Goal: Task Accomplishment & Management: Manage account settings

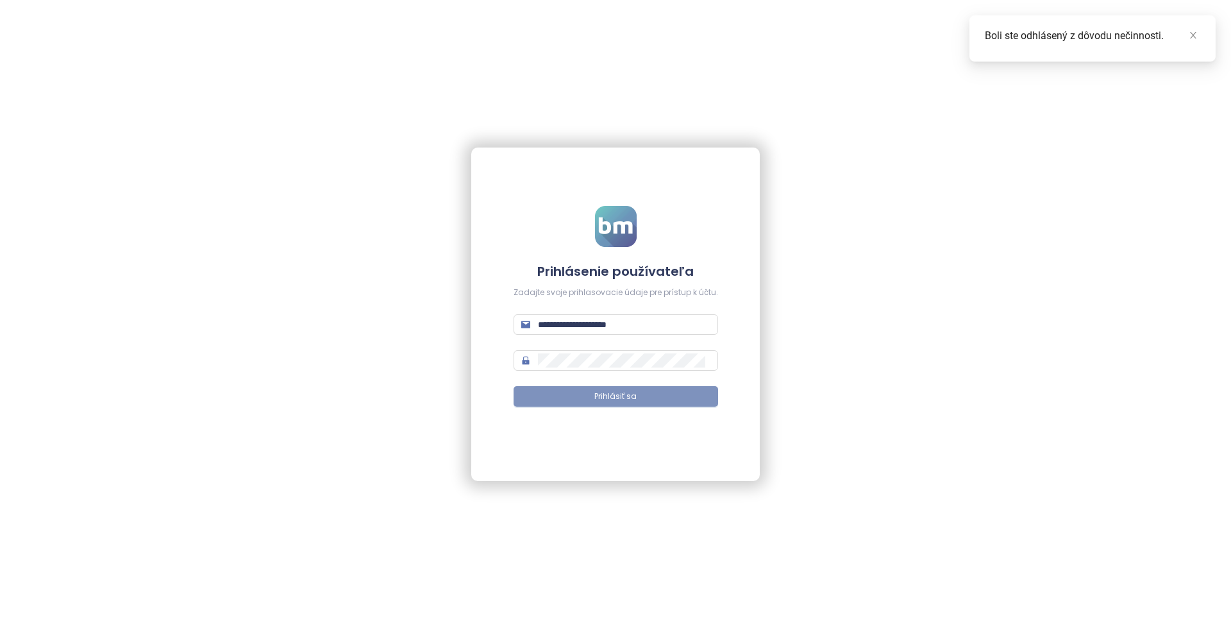
click at [592, 387] on button "Prihlásiť sa" at bounding box center [615, 396] width 204 height 21
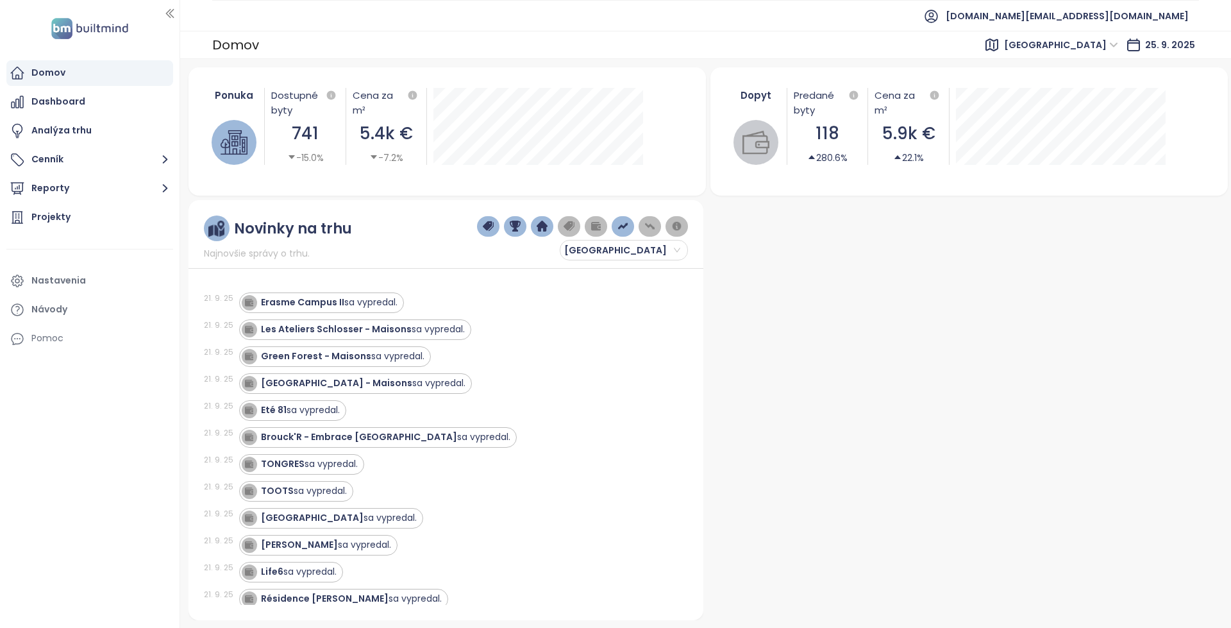
click at [1090, 53] on span "[GEOGRAPHIC_DATA]" at bounding box center [1061, 44] width 114 height 19
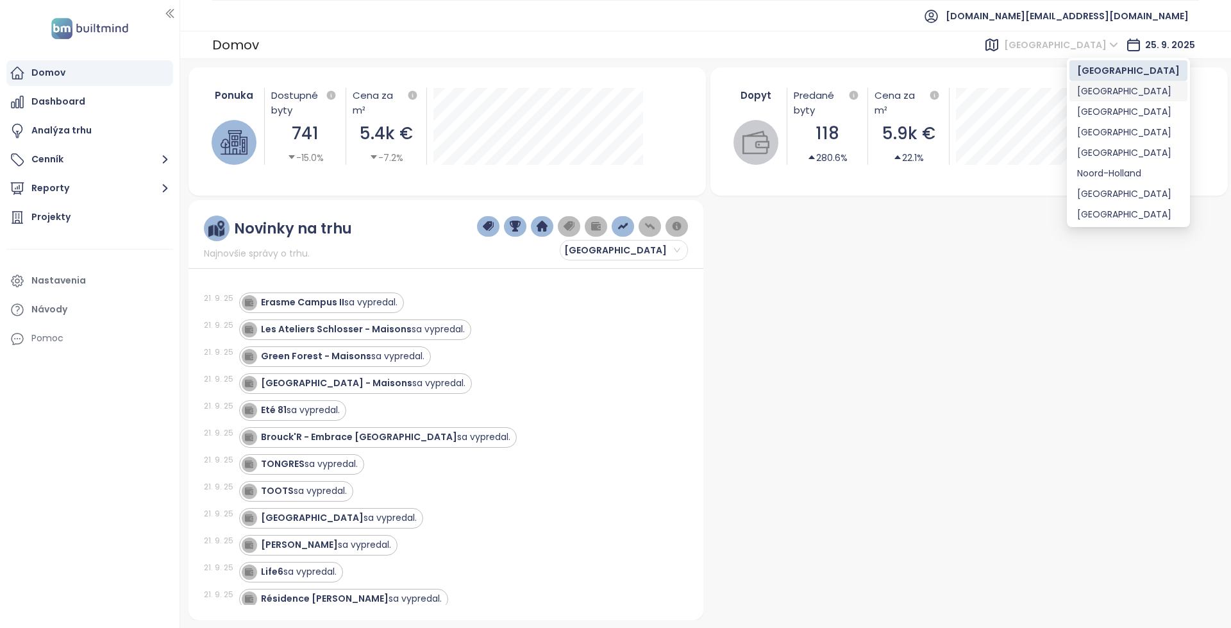
click at [1095, 90] on div "[GEOGRAPHIC_DATA]" at bounding box center [1128, 91] width 103 height 14
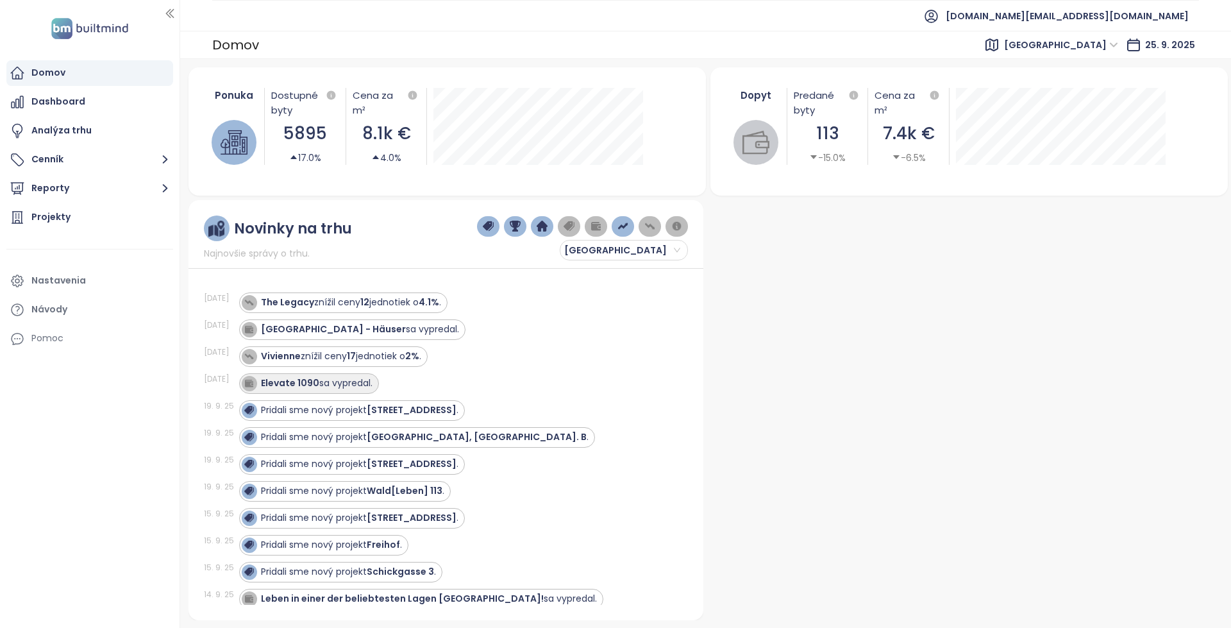
click at [340, 383] on div "Elevate 1090 sa vypredal." at bounding box center [317, 382] width 112 height 13
click at [324, 376] on div "Elevate 1090 sa vypredal." at bounding box center [317, 382] width 112 height 13
click at [352, 380] on div "Elevate 1090 sa vypredal." at bounding box center [317, 382] width 112 height 13
click at [345, 391] on div "Elevate 1090 sa vypredal." at bounding box center [309, 383] width 140 height 21
click at [435, 378] on div "Elevate 1090 sa vypredal." at bounding box center [455, 383] width 433 height 21
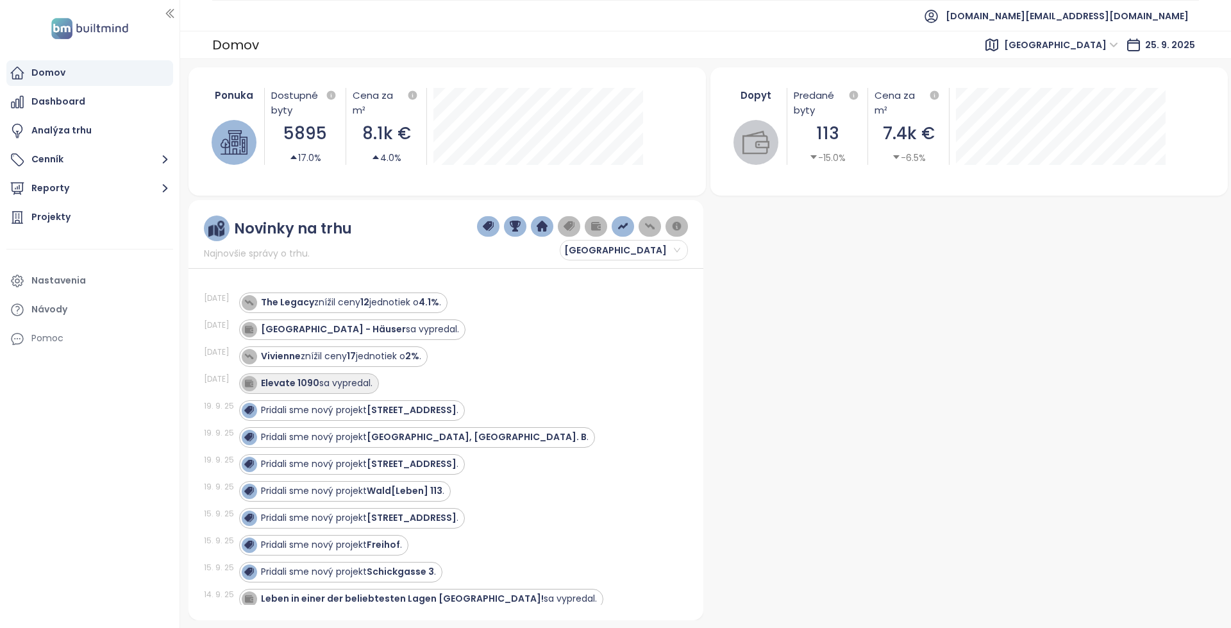
click at [361, 388] on div "Elevate 1090 sa vypredal." at bounding box center [317, 382] width 112 height 13
click at [337, 382] on div "Elevate 1090 sa vypredal." at bounding box center [317, 382] width 112 height 13
copy strong "Elevate 1090"
drag, startPoint x: 314, startPoint y: 386, endPoint x: 357, endPoint y: 377, distance: 43.9
click at [299, 382] on strong "Elevate 1090" at bounding box center [290, 382] width 58 height 13
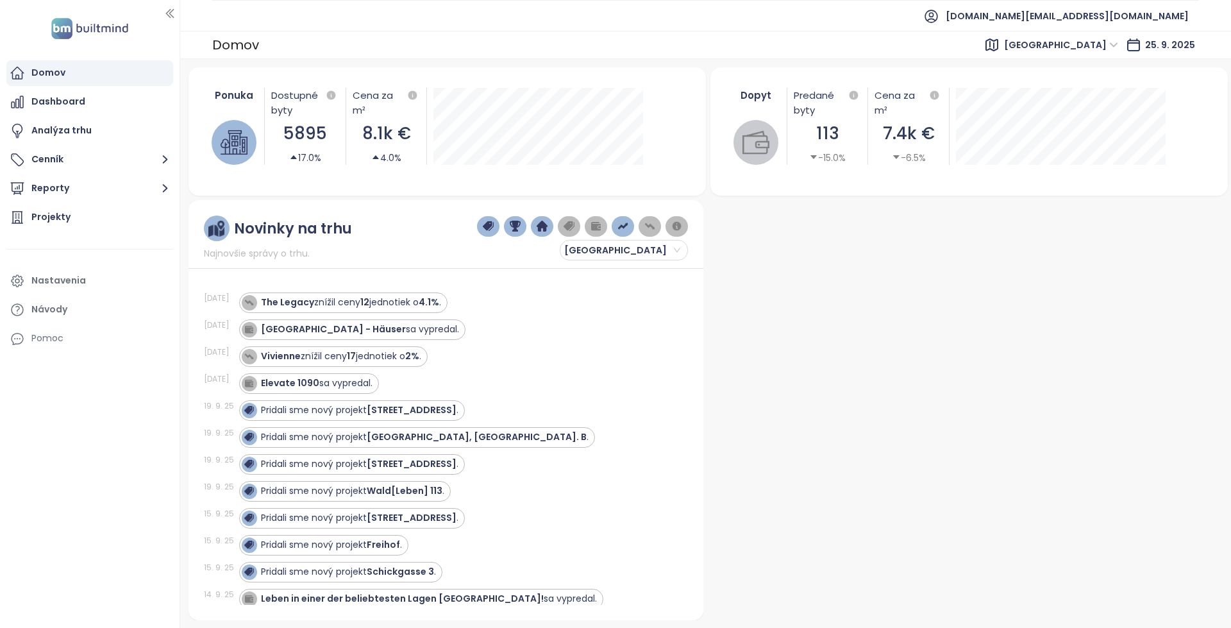
click at [624, 527] on div "Pridali sme nový projekt [STREET_ADDRESS] ." at bounding box center [455, 518] width 433 height 21
click at [1134, 10] on span "[DOMAIN_NAME][EMAIL_ADDRESS][DOMAIN_NAME]" at bounding box center [1066, 16] width 243 height 31
click at [1111, 44] on li "Odhlásiť sa" at bounding box center [1122, 52] width 125 height 26
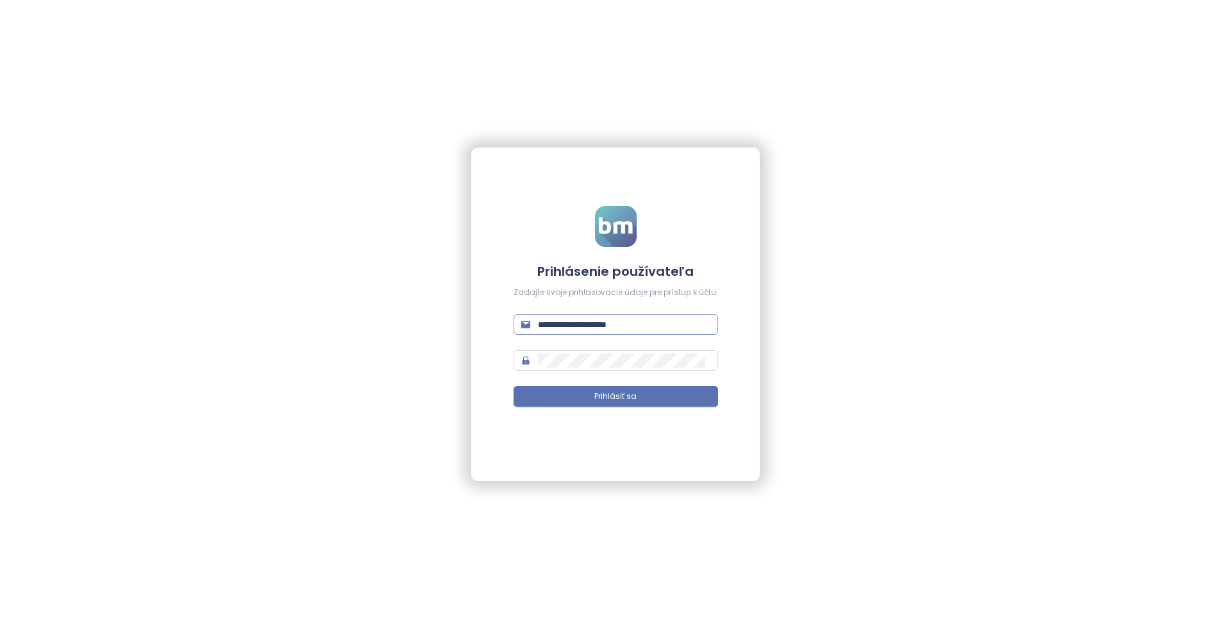
click at [640, 330] on input "**********" at bounding box center [624, 324] width 172 height 14
type input "**********"
click at [643, 388] on button "Prihlásiť sa" at bounding box center [615, 396] width 204 height 21
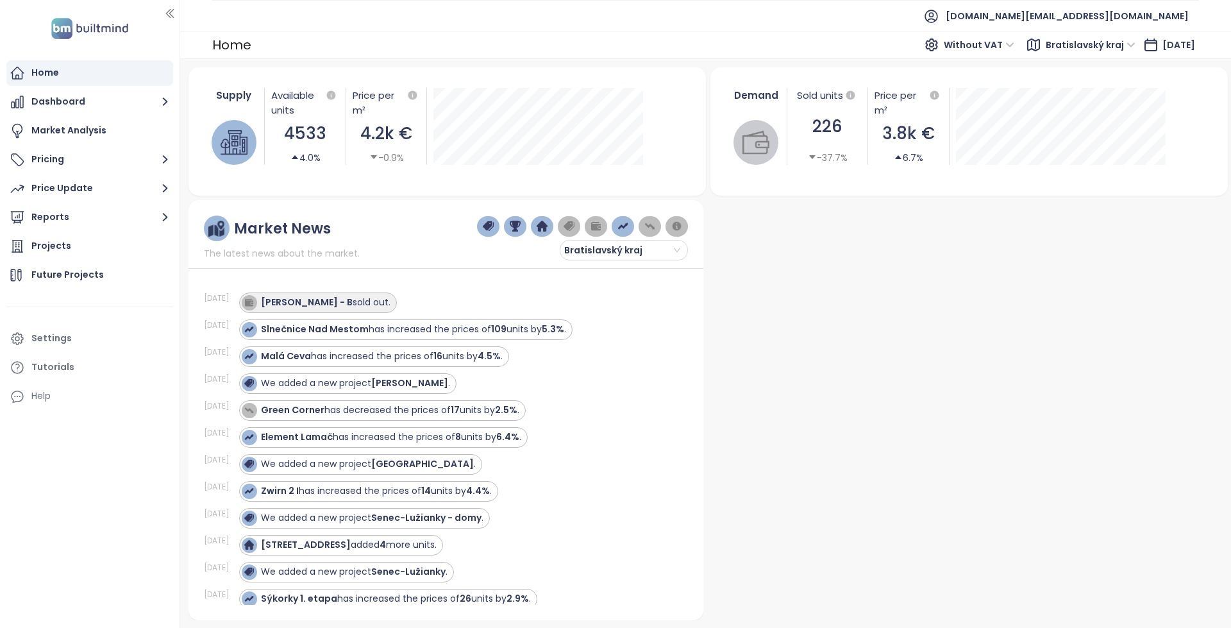
click at [326, 310] on div "[PERSON_NAME] - B sold out." at bounding box center [318, 302] width 158 height 21
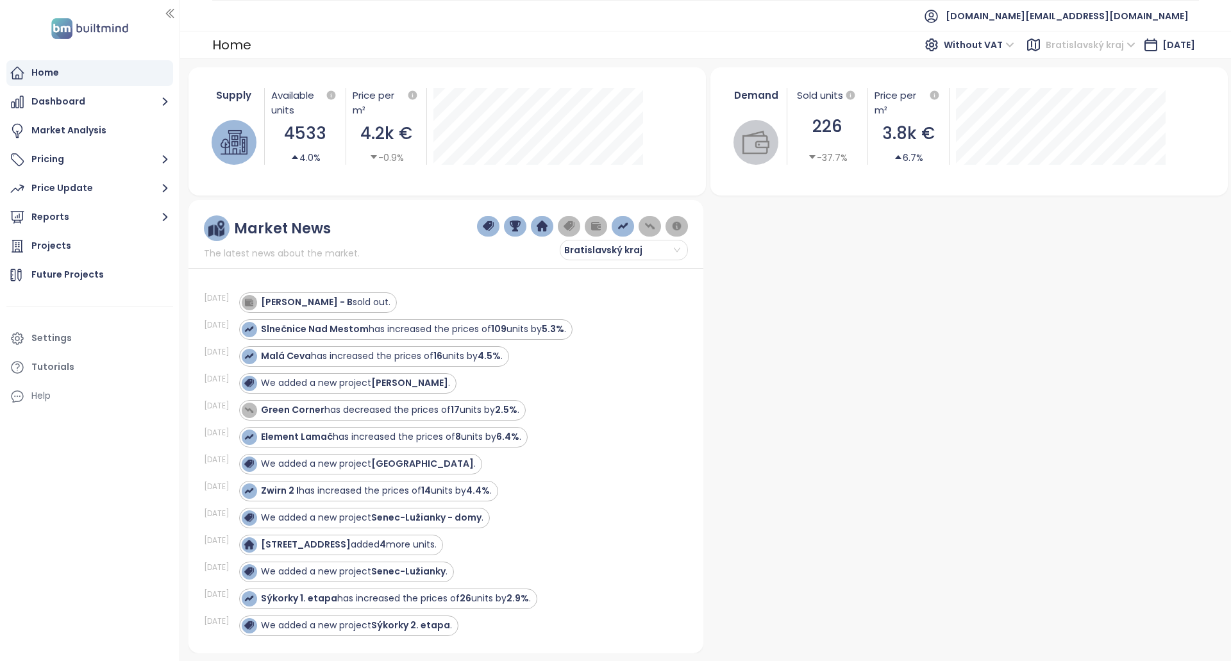
click at [1060, 41] on span "Bratislavský kraj" at bounding box center [1090, 44] width 90 height 19
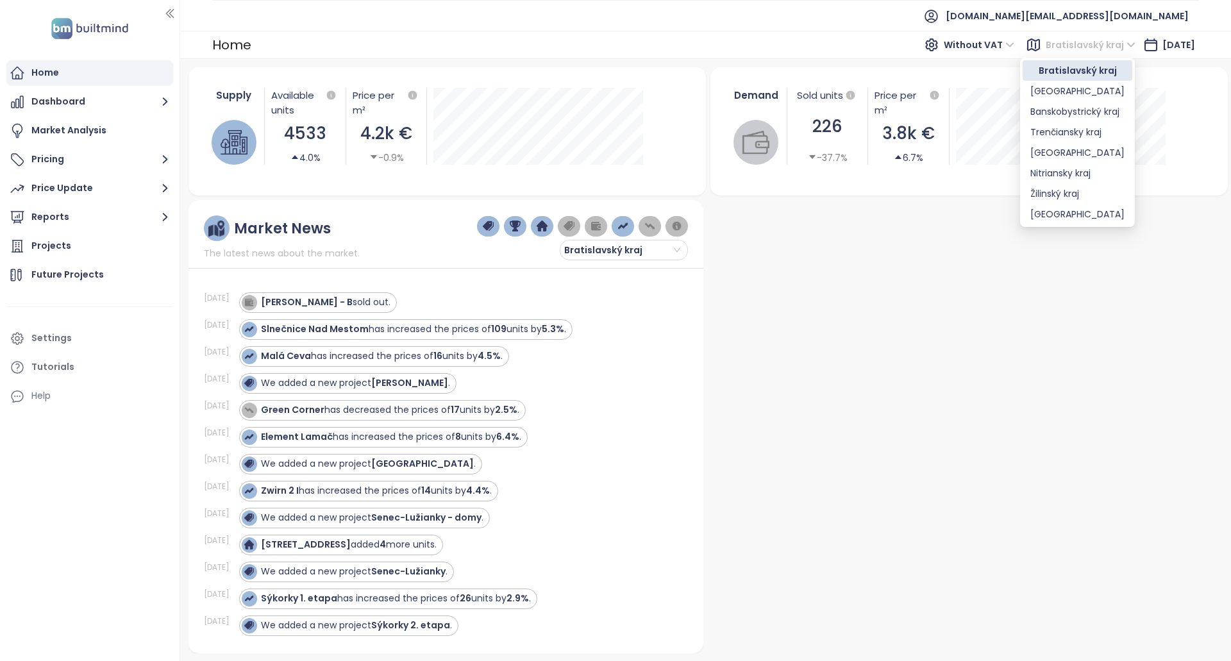
click at [1059, 41] on span "Bratislavský kraj" at bounding box center [1090, 44] width 90 height 19
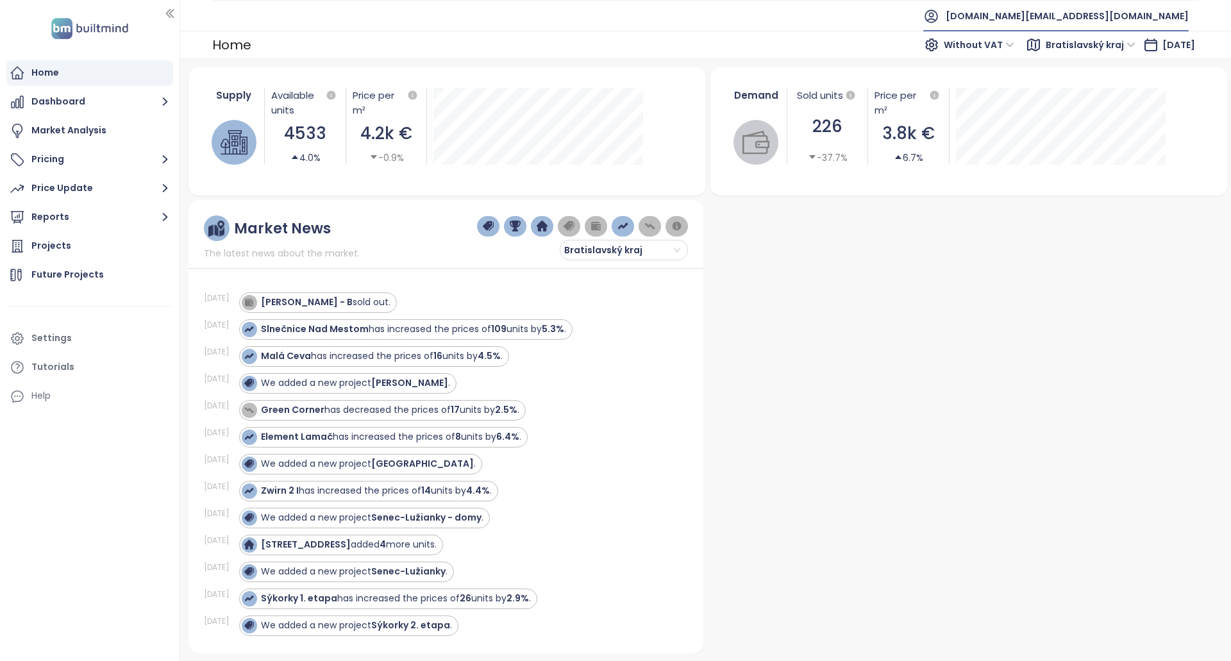
click at [1138, 15] on span "[DOMAIN_NAME][EMAIL_ADDRESS][DOMAIN_NAME]" at bounding box center [1066, 16] width 243 height 31
click at [1106, 49] on li "Log out" at bounding box center [1123, 52] width 124 height 26
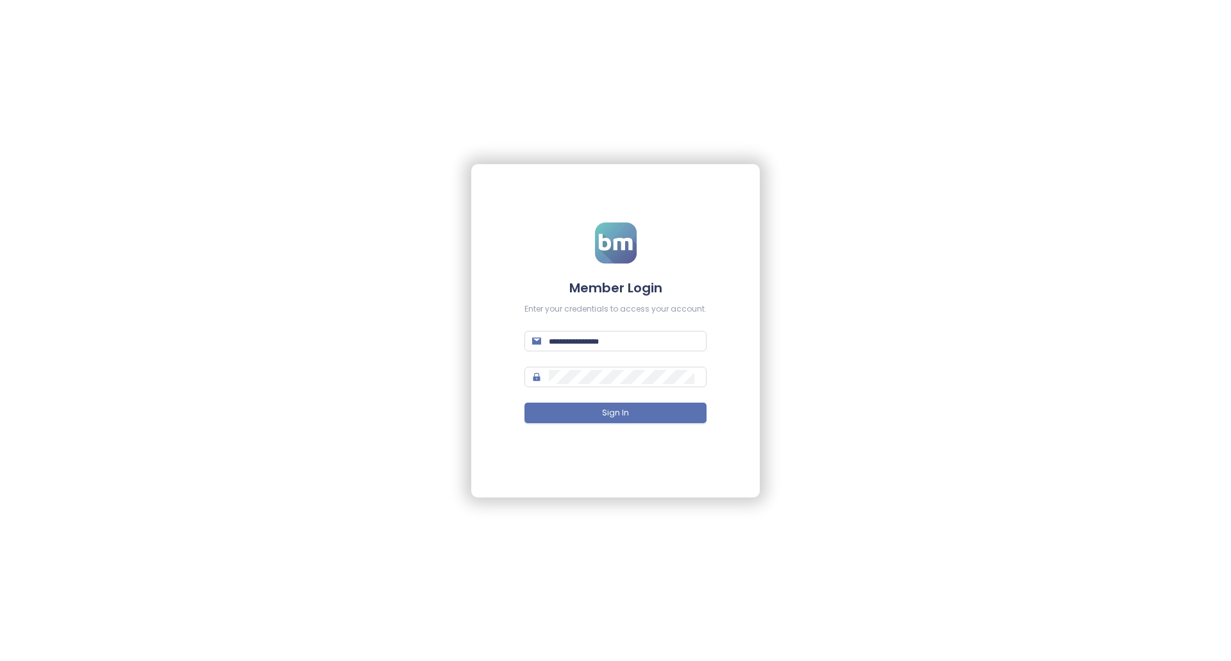
type input "**********"
click at [677, 340] on input "**********" at bounding box center [624, 341] width 150 height 14
click at [730, 313] on div "**********" at bounding box center [615, 330] width 288 height 333
click at [670, 321] on form "**********" at bounding box center [615, 330] width 182 height 216
click at [667, 334] on input "**********" at bounding box center [624, 341] width 150 height 14
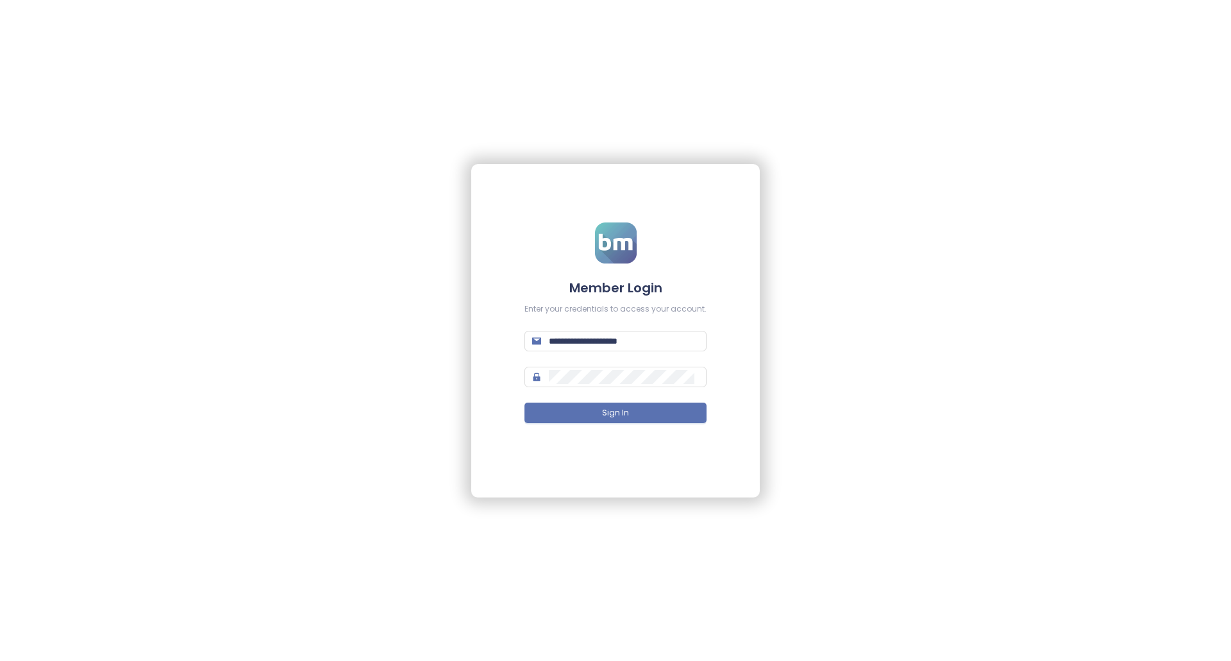
click at [688, 312] on div "Enter your credentials to access your account." at bounding box center [615, 309] width 182 height 12
click at [614, 420] on button "Sign In" at bounding box center [615, 413] width 182 height 21
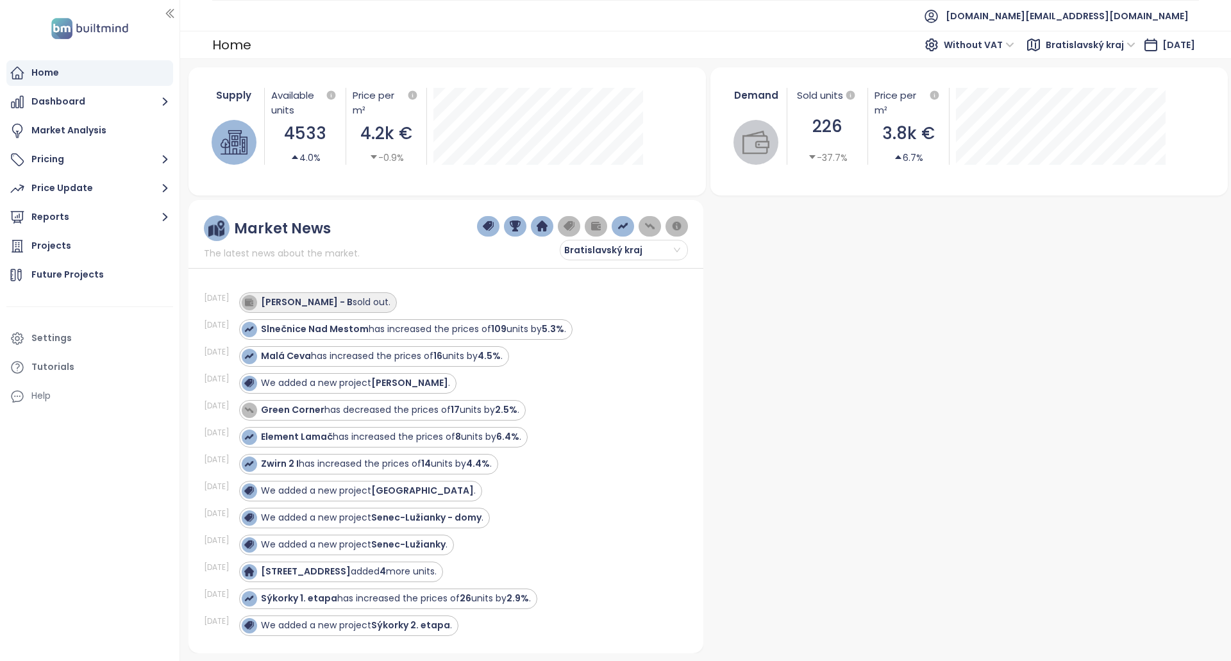
click at [354, 308] on div "[PERSON_NAME] - B sold out." at bounding box center [325, 301] width 129 height 13
click at [362, 303] on div "[PERSON_NAME] - B sold out." at bounding box center [325, 301] width 129 height 13
copy strong "[PERSON_NAME] -"
drag, startPoint x: 330, startPoint y: 302, endPoint x: 415, endPoint y: 294, distance: 85.0
click at [415, 294] on div "[PERSON_NAME] - B sold out." at bounding box center [455, 302] width 433 height 21
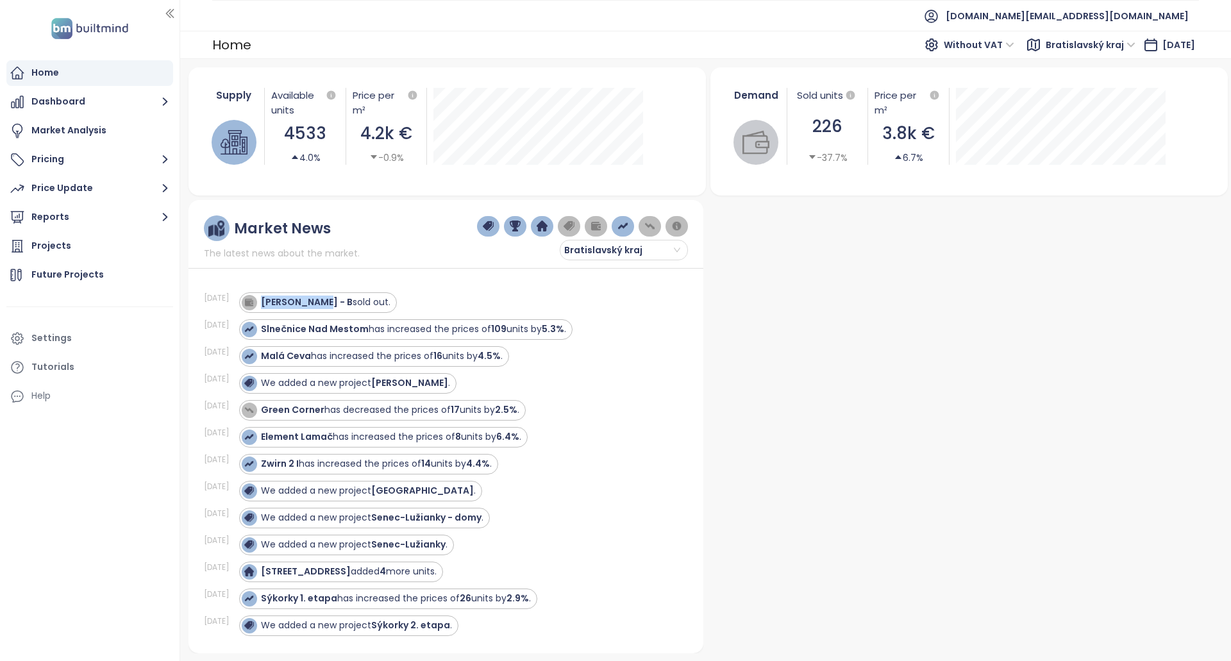
click at [415, 294] on div "[PERSON_NAME] - B sold out." at bounding box center [455, 302] width 433 height 21
